Goal: Communication & Community: Answer question/provide support

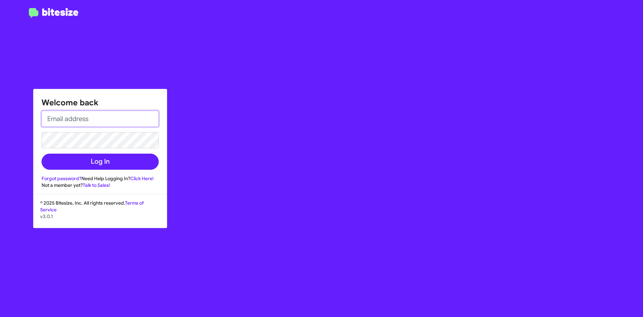
click at [78, 123] on input "email" at bounding box center [100, 119] width 117 height 16
type input "[EMAIL_ADDRESS][DOMAIN_NAME]"
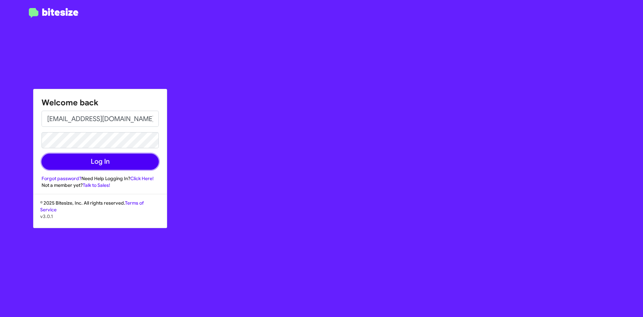
drag, startPoint x: 72, startPoint y: 163, endPoint x: 76, endPoint y: 163, distance: 4.1
click at [74, 163] on button "Log In" at bounding box center [100, 161] width 117 height 16
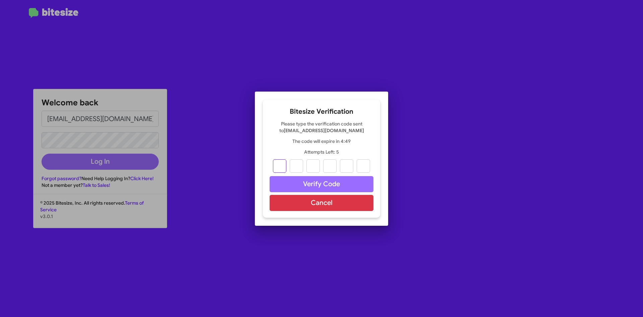
type input "9"
type input "1"
type input "2"
type input "3"
type input "9"
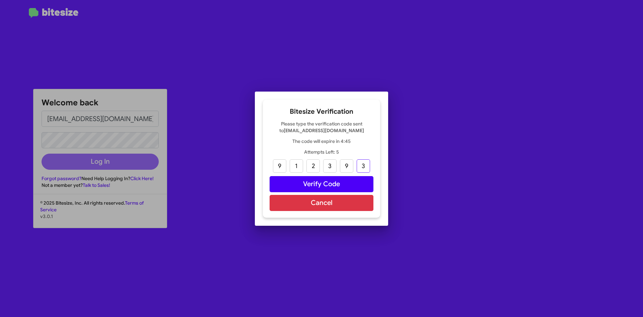
type input "3"
click at [322, 181] on button "Verify Code" at bounding box center [322, 184] width 104 height 16
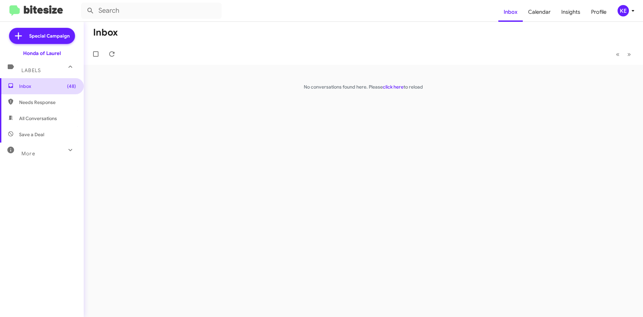
click at [45, 87] on span "Inbox (48)" at bounding box center [47, 86] width 57 height 7
click at [21, 109] on span "Needs Response" at bounding box center [42, 102] width 84 height 16
type input "in:needs-response"
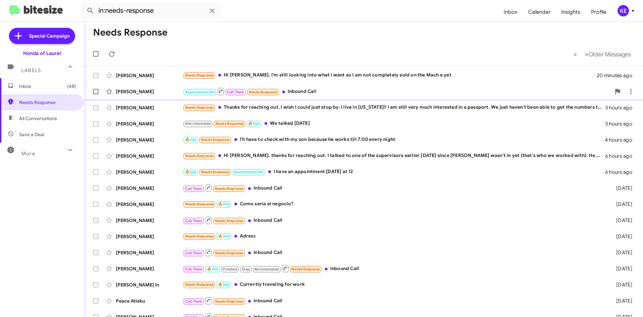
click at [358, 92] on div "Appointment Set Call Them Needs Response Inbound Call" at bounding box center [397, 91] width 428 height 8
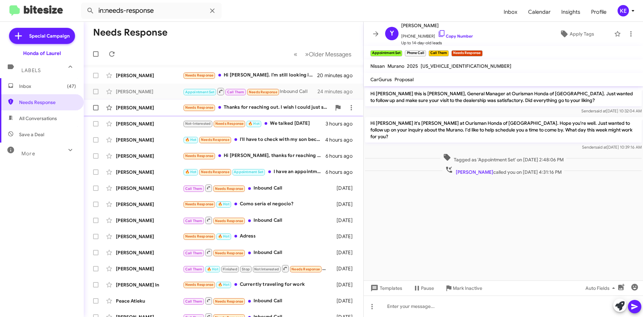
click at [284, 106] on div "Needs Response Thanks for reaching out. I wish I could just stop by. I live in …" at bounding box center [257, 108] width 148 height 8
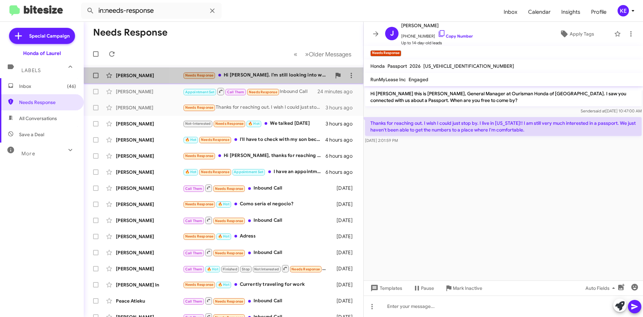
click at [286, 77] on div "Needs Response Hi [PERSON_NAME]. I’m still looking into what I want so I am not…" at bounding box center [257, 75] width 148 height 8
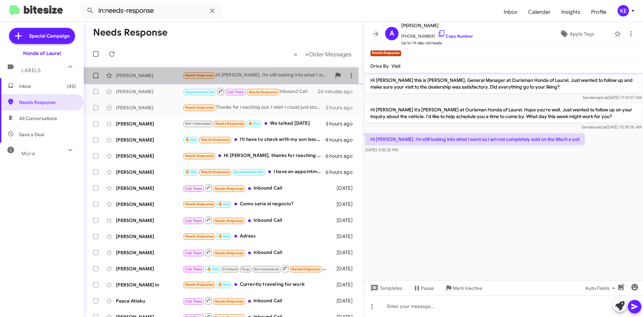
click at [155, 76] on div "[PERSON_NAME]" at bounding box center [149, 75] width 67 height 7
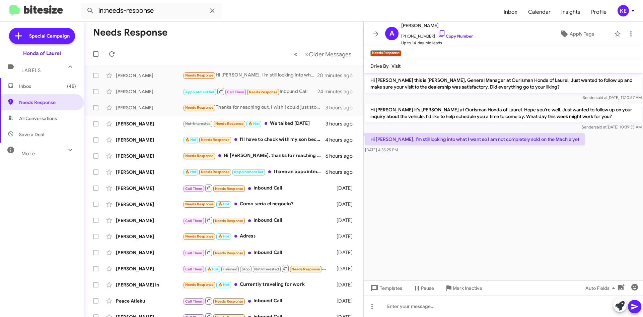
click at [479, 206] on cdk-virtual-scroll-viewport "Hi [PERSON_NAME] this is [PERSON_NAME], General Manager at Ourisman Honda of La…" at bounding box center [503, 176] width 279 height 207
click at [438, 34] on icon at bounding box center [442, 33] width 8 height 8
click at [303, 123] on div "Not-Interested Needs Response 🔥 Hot We talked [DATE]" at bounding box center [257, 124] width 148 height 8
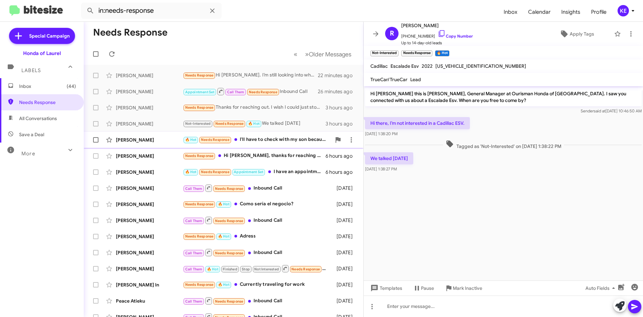
click at [278, 140] on div "🔥 Hot Needs Response I'll have to check with my son because he works till 7:00 …" at bounding box center [257, 140] width 148 height 8
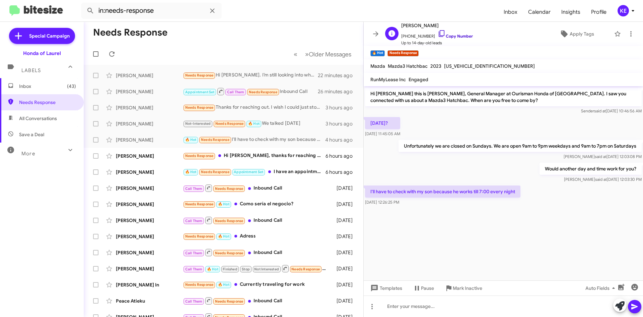
click at [438, 32] on icon at bounding box center [442, 33] width 8 height 8
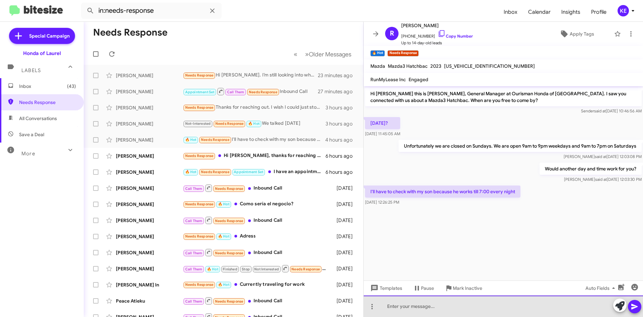
click at [407, 309] on div at bounding box center [503, 305] width 279 height 21
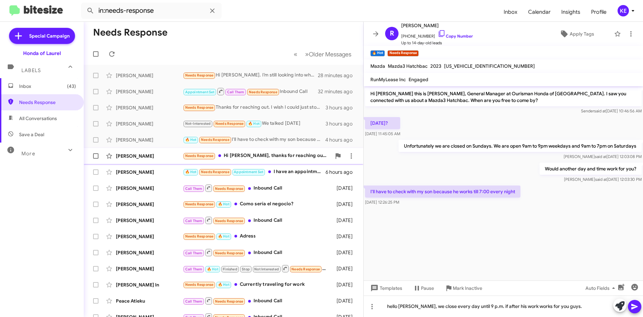
click at [282, 155] on div "Needs Response Hi [PERSON_NAME], thanks for reaching out. I talked to one of th…" at bounding box center [257, 156] width 148 height 8
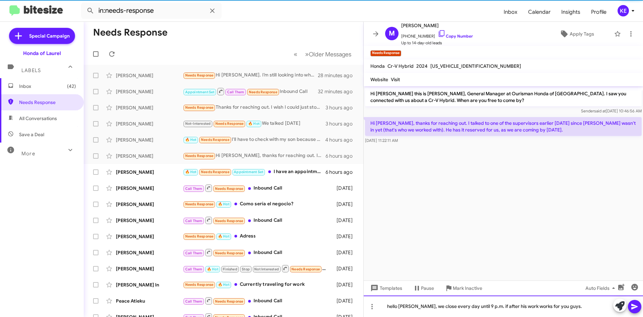
click at [574, 310] on div "hello [PERSON_NAME], we close every day until 9 p.m. if after his work works fo…" at bounding box center [503, 305] width 279 height 21
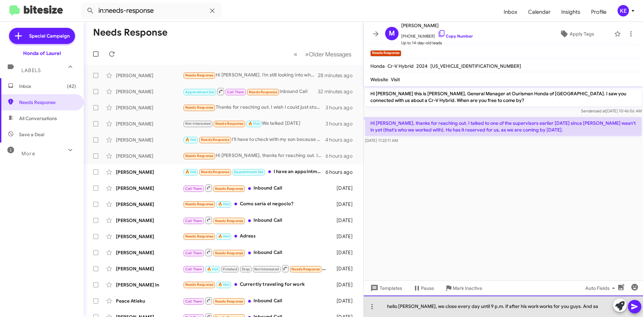
click at [577, 309] on div "hello [PERSON_NAME], we close every day until 9 p.m. if after his work works fo…" at bounding box center [503, 305] width 279 height 21
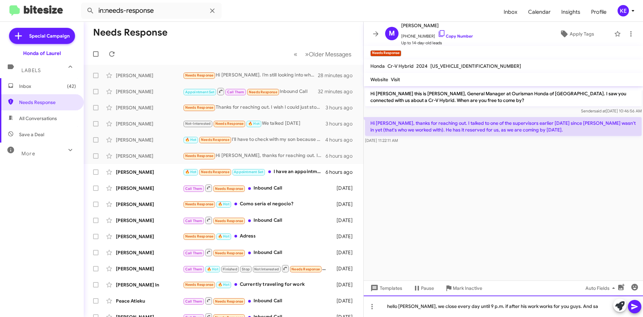
click at [576, 308] on div "hello [PERSON_NAME], we close every day until 9 p.m. if after his work works fo…" at bounding box center [503, 305] width 279 height 21
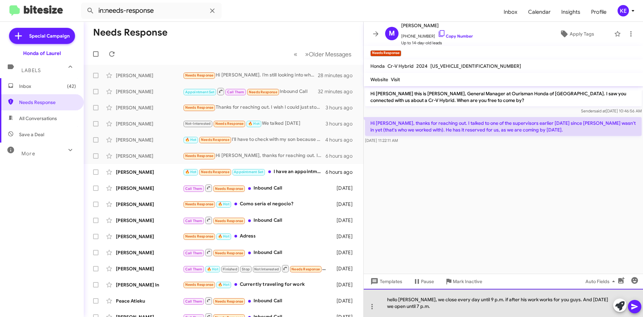
drag, startPoint x: 424, startPoint y: 305, endPoint x: 383, endPoint y: 296, distance: 42.6
click at [383, 296] on div "hello [PERSON_NAME], we close every day until 9 p.m. if after his work works fo…" at bounding box center [503, 302] width 279 height 28
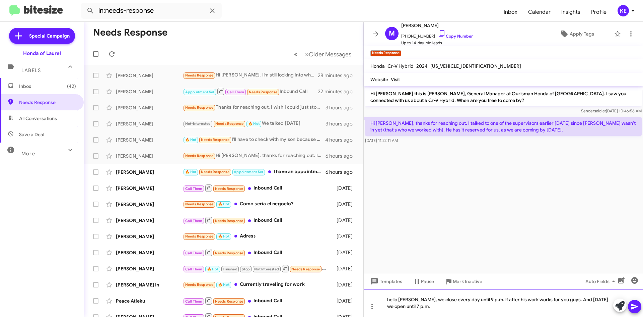
copy div "hello [PERSON_NAME], we close every day until 9 p.m. if after his work works fo…"
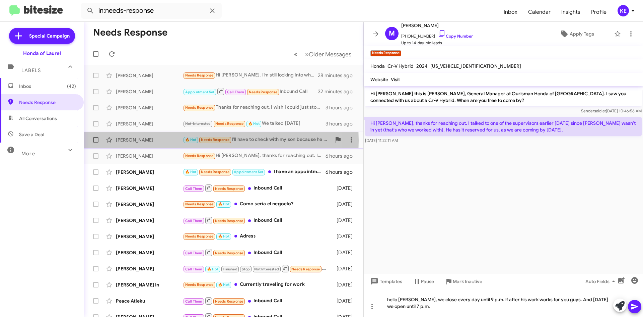
click at [137, 140] on div "[PERSON_NAME]" at bounding box center [149, 139] width 67 height 7
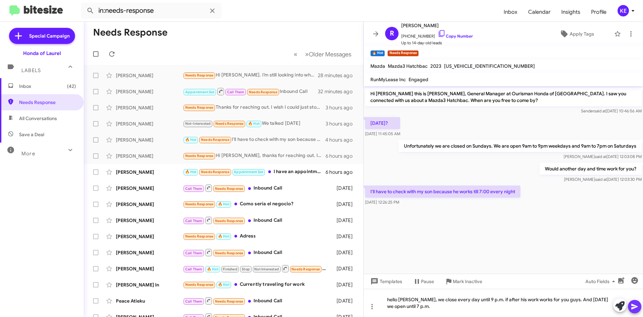
click at [632, 306] on icon at bounding box center [635, 306] width 8 height 8
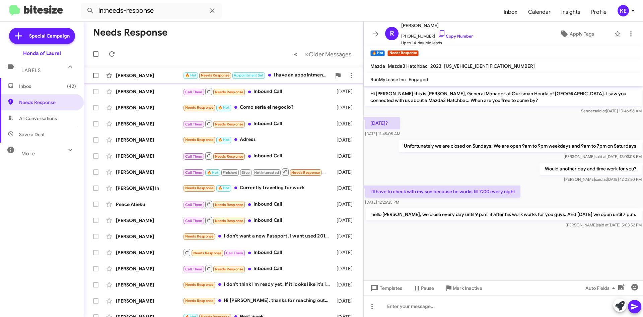
click at [293, 76] on div "🔥 Hot Needs Response Appointment Set I have an appointment [DATE] at 12" at bounding box center [257, 75] width 148 height 8
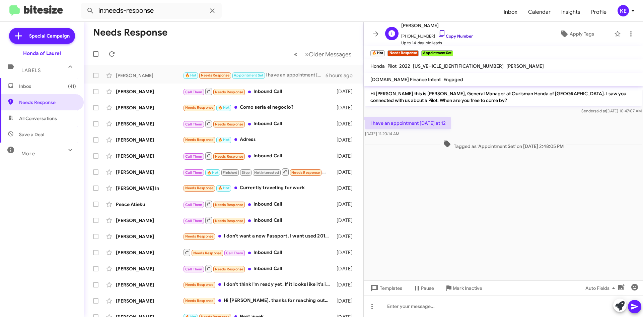
click at [439, 32] on icon at bounding box center [442, 33] width 6 height 7
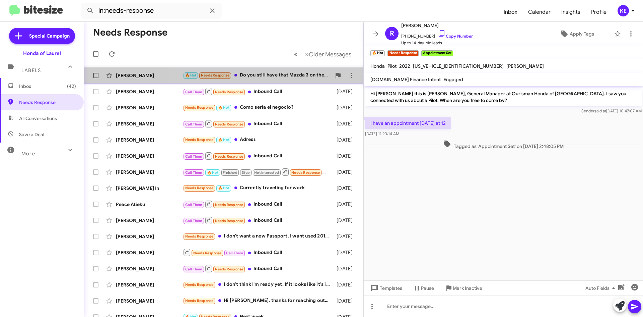
click at [274, 79] on div "[PERSON_NAME] 🔥 Hot Needs Response Do you still have that Mazda 3 on the lot? 8…" at bounding box center [223, 75] width 269 height 13
click at [250, 76] on div "🔥 Hot Needs Response Do you still have that Mazda 3 on the lot?" at bounding box center [257, 75] width 148 height 8
click at [157, 76] on div "[PERSON_NAME]" at bounding box center [149, 75] width 67 height 7
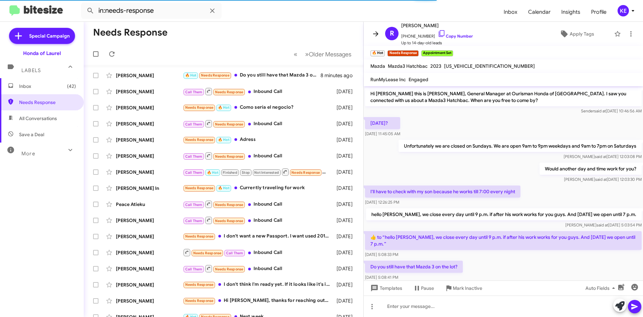
scroll to position [15, 0]
